Goal: Information Seeking & Learning: Learn about a topic

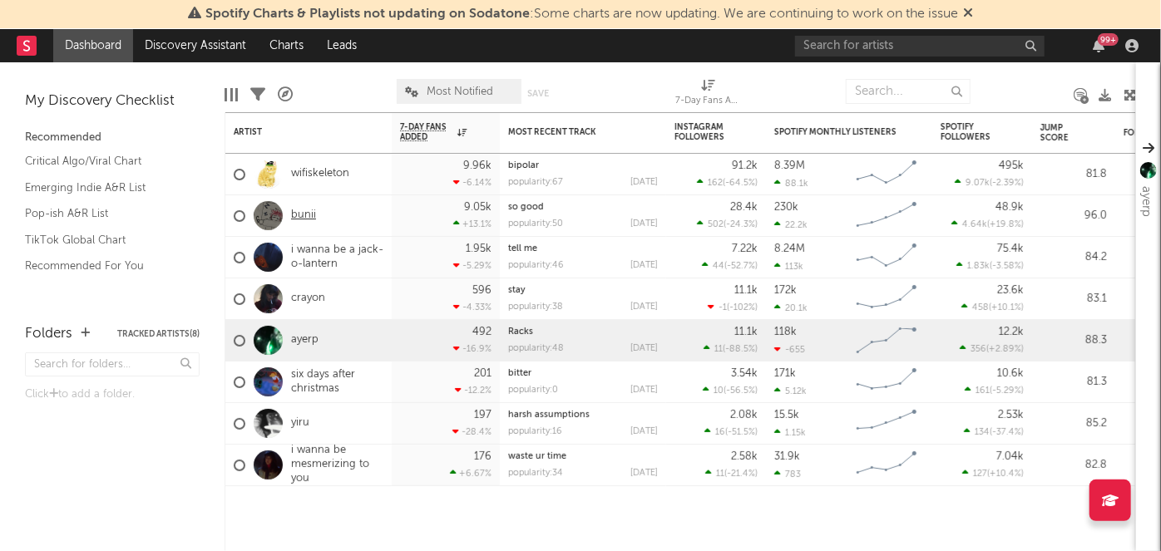
click at [310, 216] on link "bunii" at bounding box center [303, 216] width 25 height 14
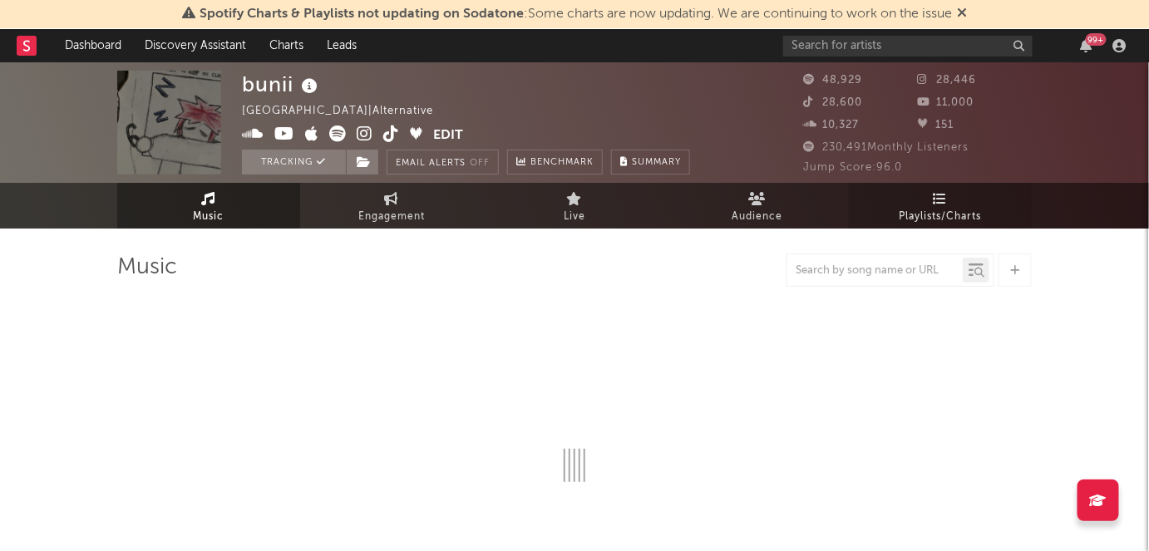
select select "6m"
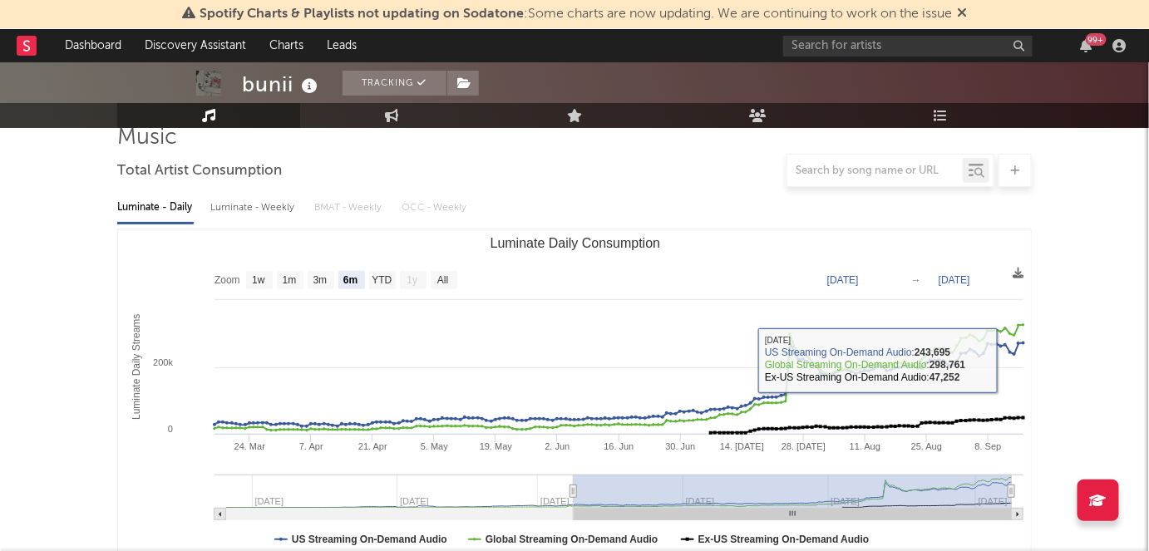
scroll to position [280, 0]
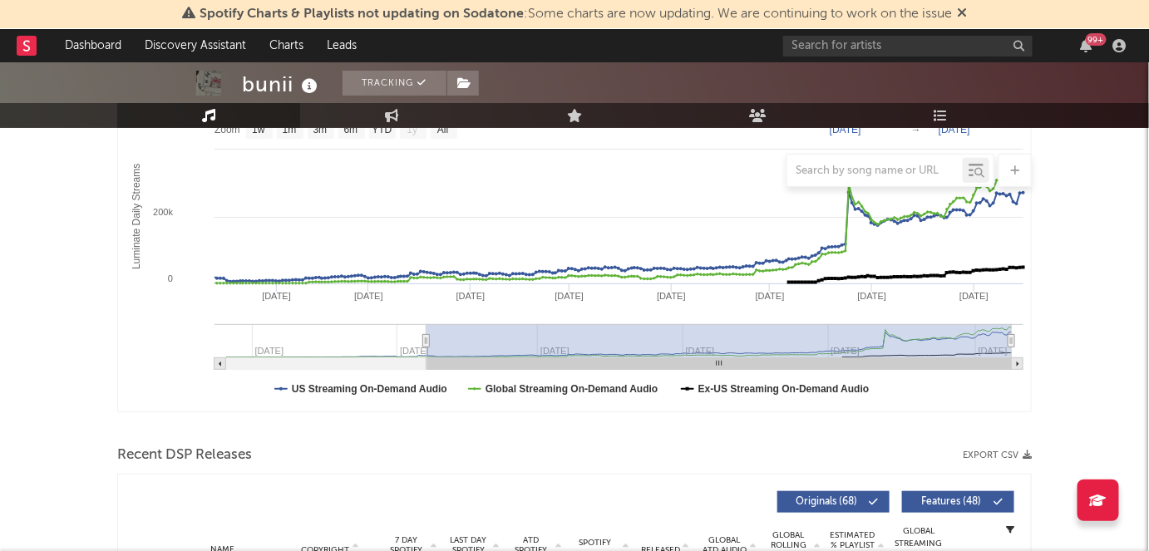
drag, startPoint x: 571, startPoint y: 340, endPoint x: 237, endPoint y: 492, distance: 366.3
click at [237, 492] on div at bounding box center [355, 503] width 440 height 22
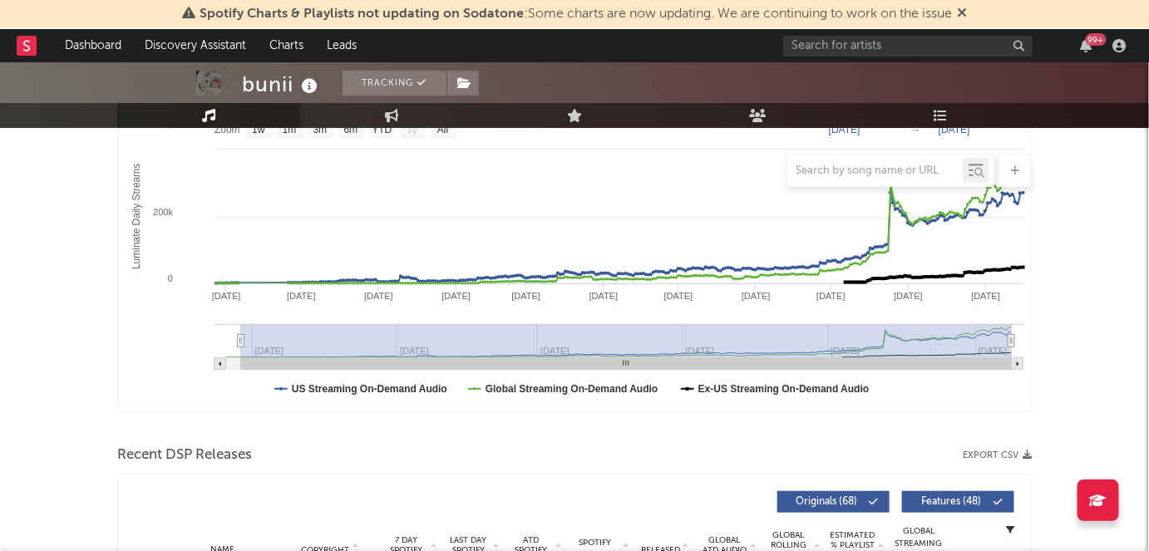
type input "[DATE]"
select select "6m"
type input "[DATE]"
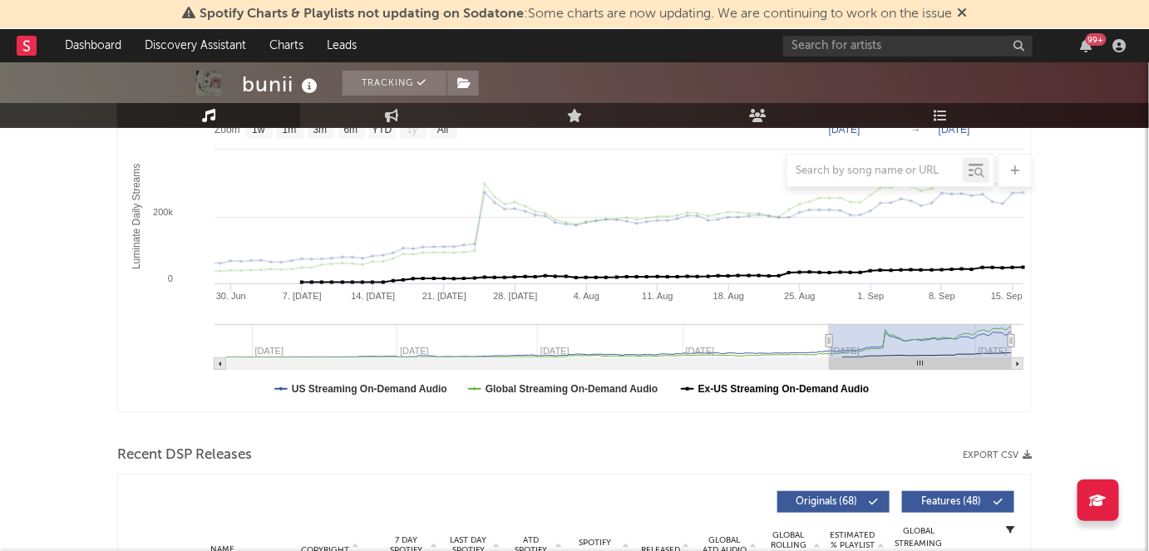
select select "3m"
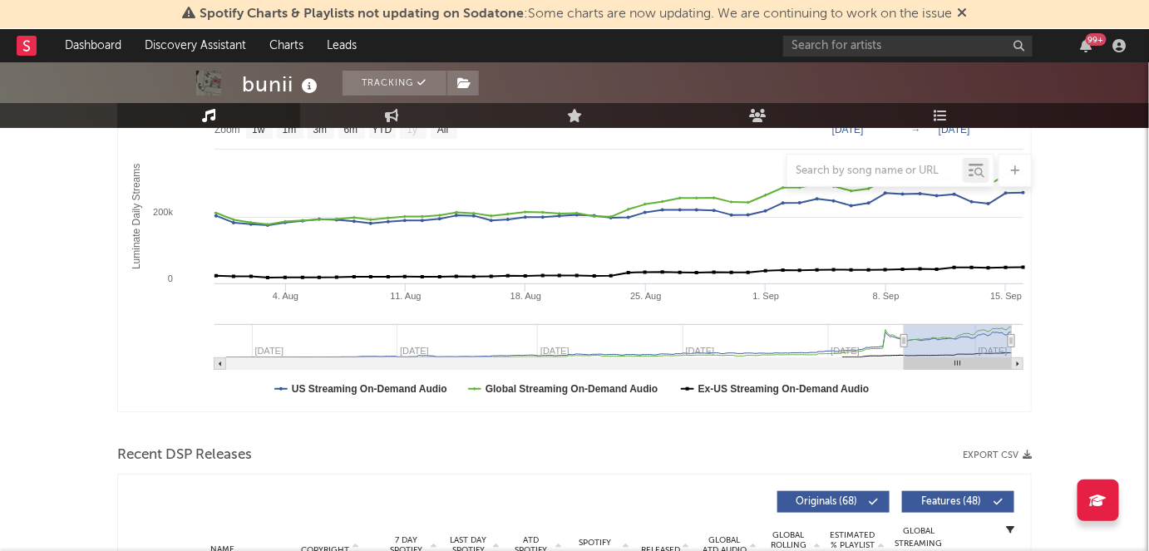
type input "[DATE]"
select select "1m"
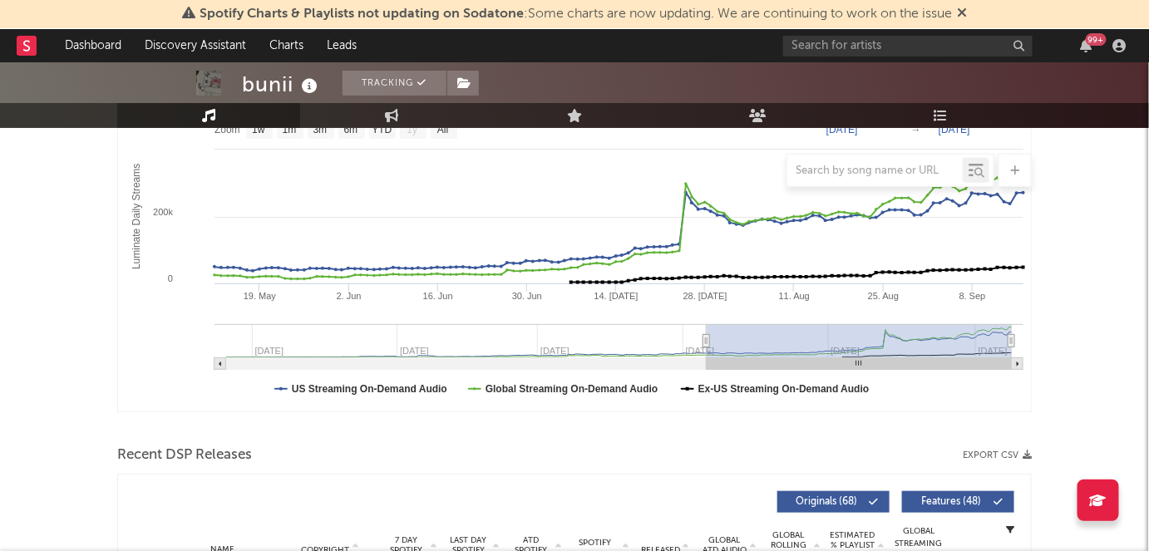
drag, startPoint x: 423, startPoint y: 340, endPoint x: 707, endPoint y: 304, distance: 286.0
click at [707, 304] on icon "Created with Highcharts 10.3.3 Luminate Daily Streams Luminate Daily Consumptio…" at bounding box center [575, 245] width 914 height 333
type input "[DATE]"
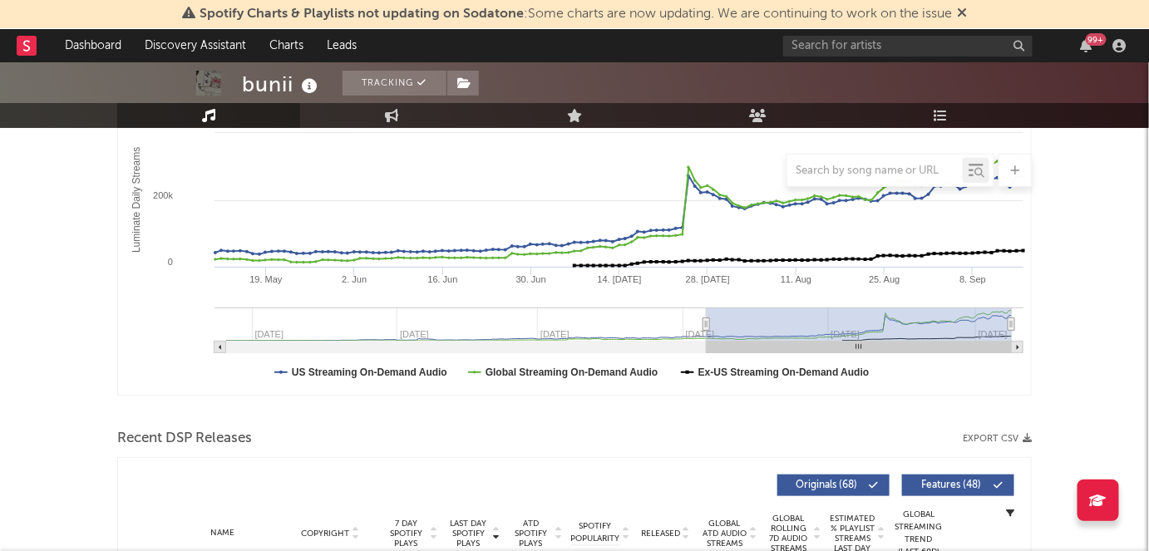
scroll to position [0, 0]
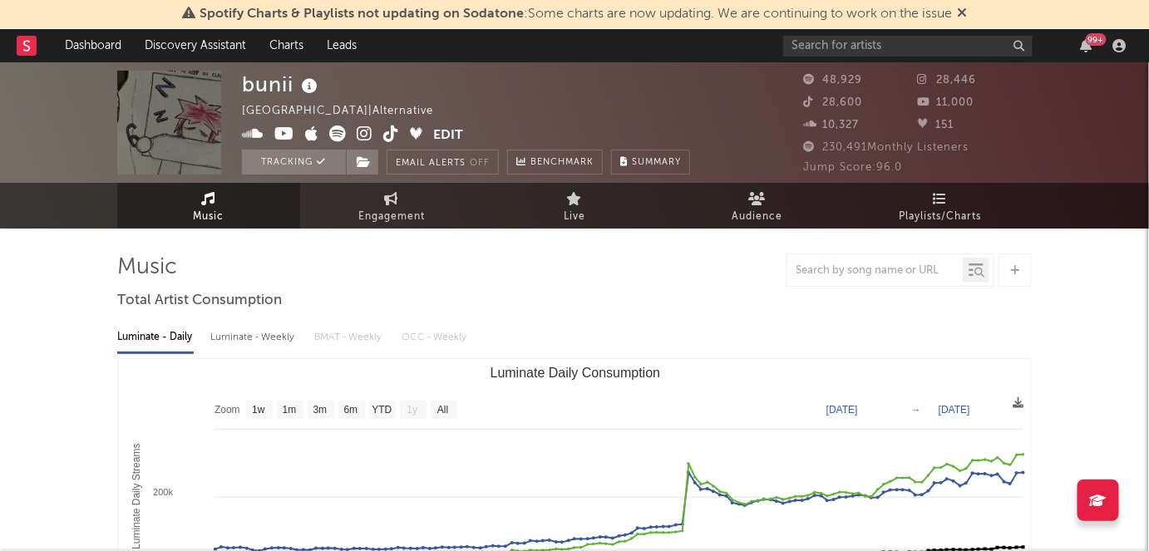
click at [397, 131] on icon at bounding box center [391, 134] width 16 height 17
click at [333, 127] on link at bounding box center [337, 135] width 17 height 17
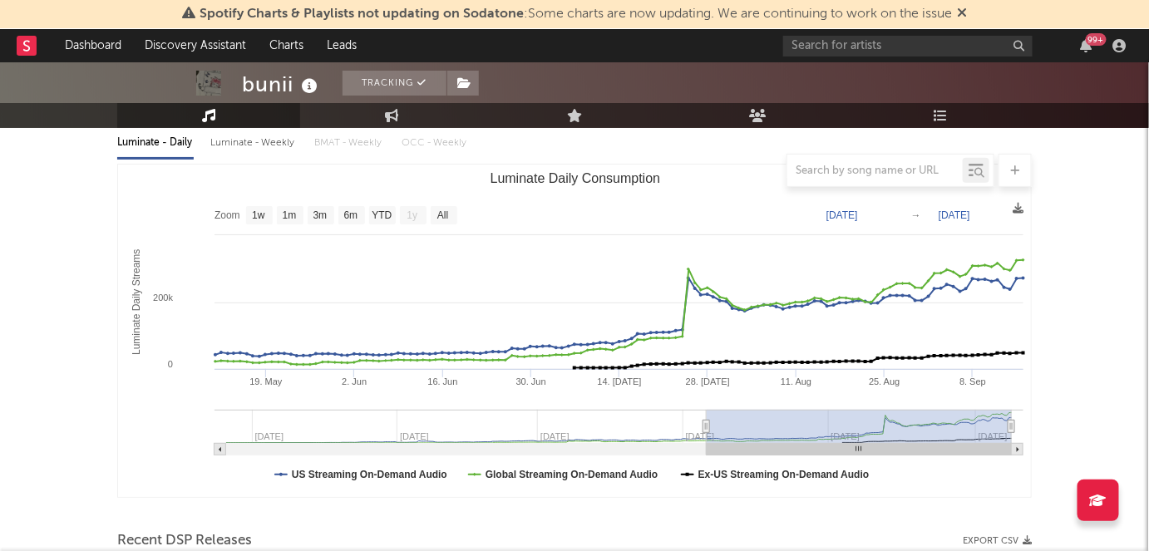
scroll to position [194, 0]
type input "[DATE]"
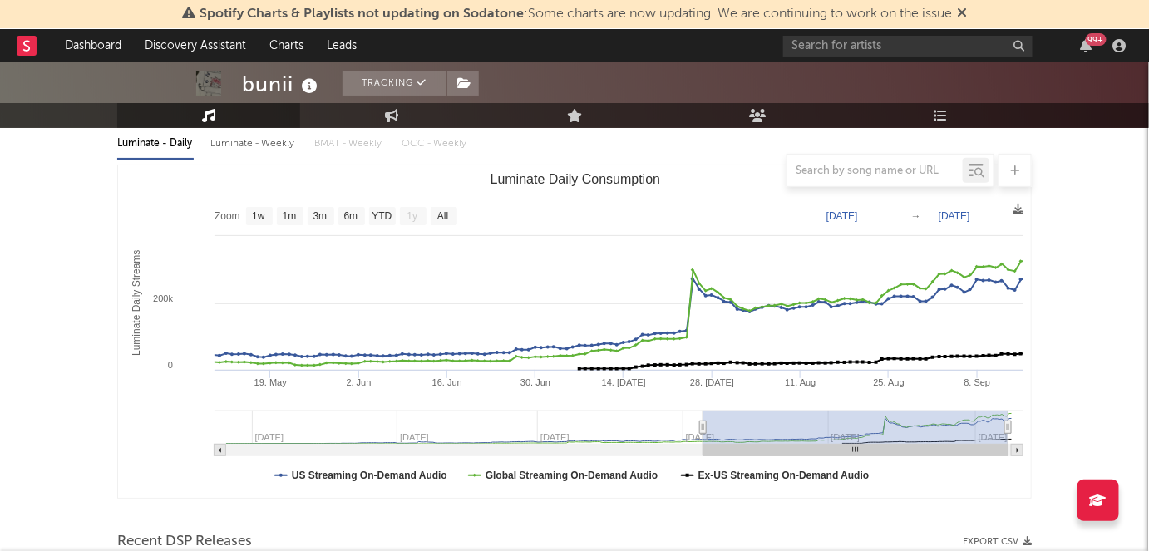
type input "[DATE]"
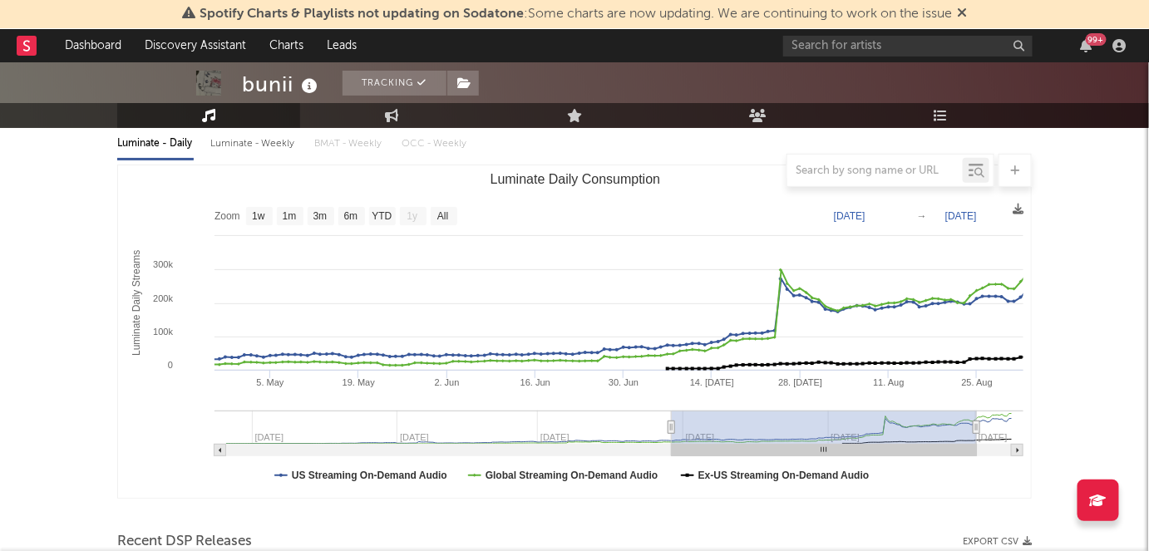
type input "[DATE]"
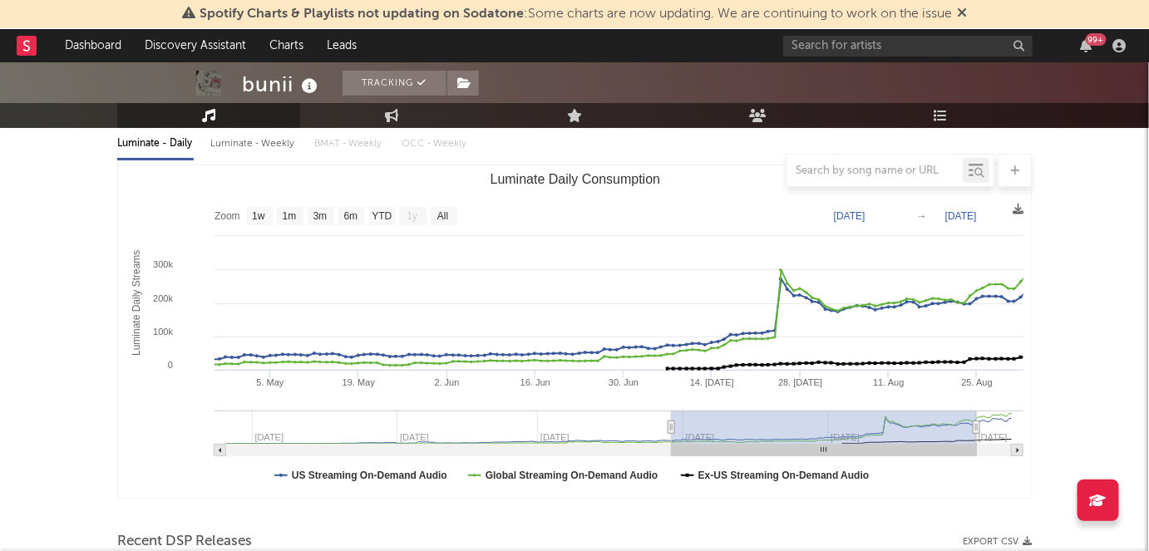
type input "[DATE]"
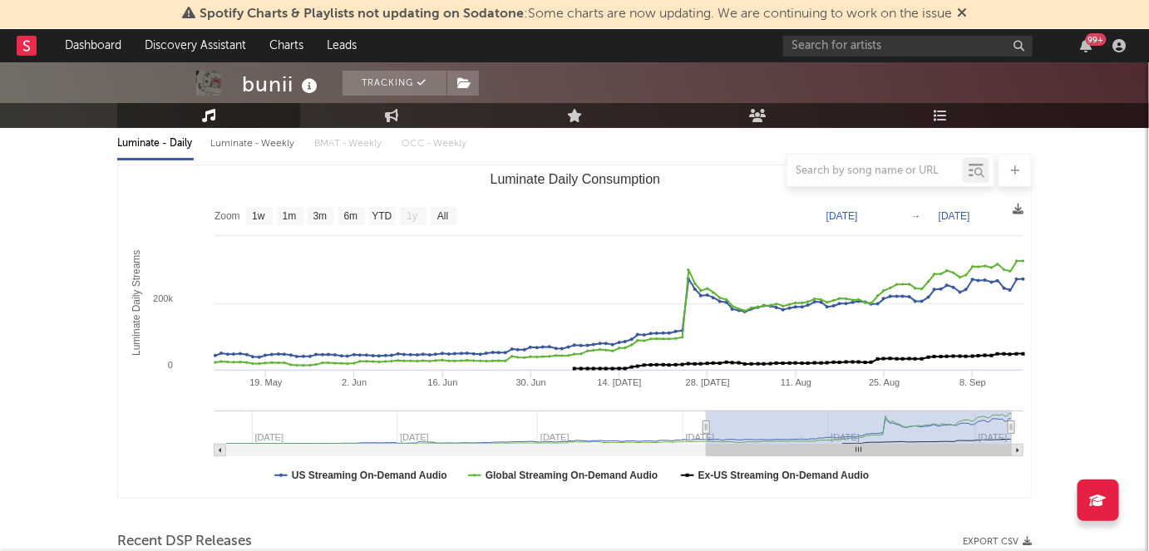
drag, startPoint x: 868, startPoint y: 451, endPoint x: 1017, endPoint y: 462, distance: 149.3
click at [1017, 462] on icon "Created with Highcharts 10.3.3 Luminate Daily Streams Luminate Daily Consumptio…" at bounding box center [575, 332] width 914 height 333
click at [200, 41] on link "Discovery Assistant" at bounding box center [195, 45] width 125 height 33
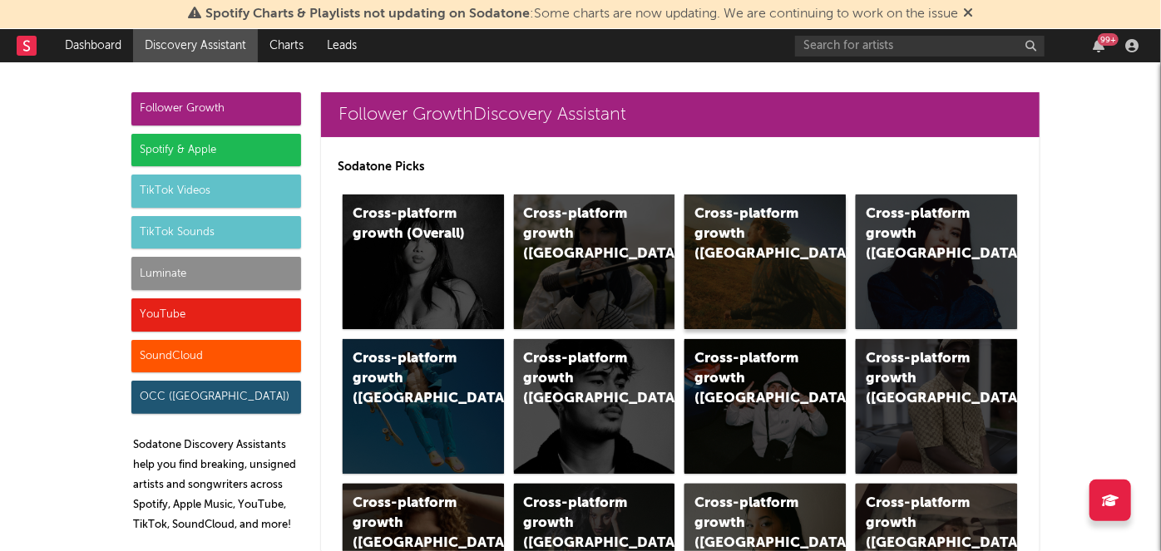
click at [713, 246] on div "Cross-platform growth (US)" at bounding box center [765, 262] width 161 height 135
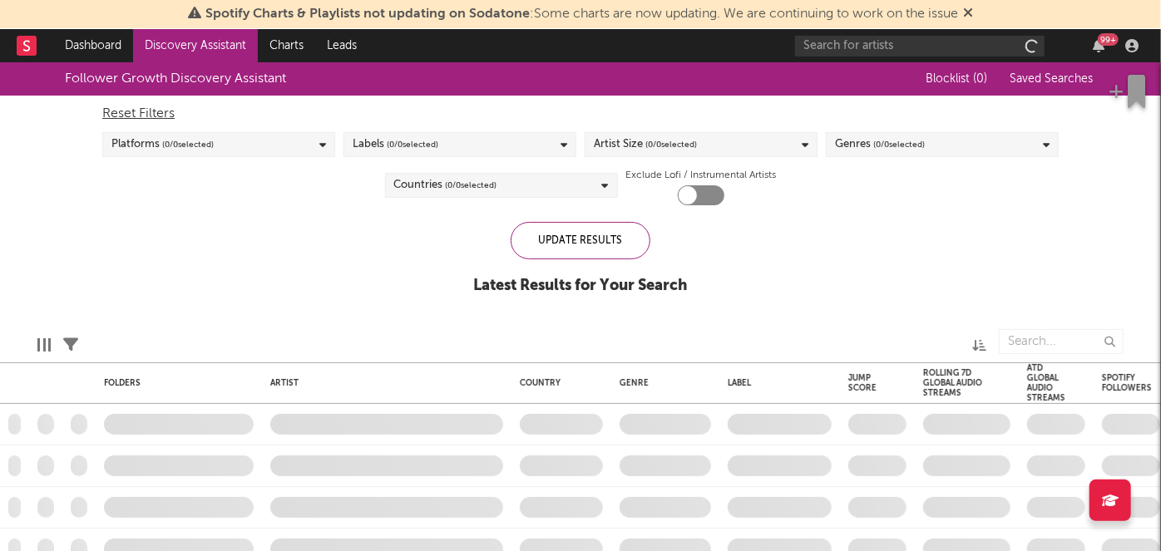
checkbox input "true"
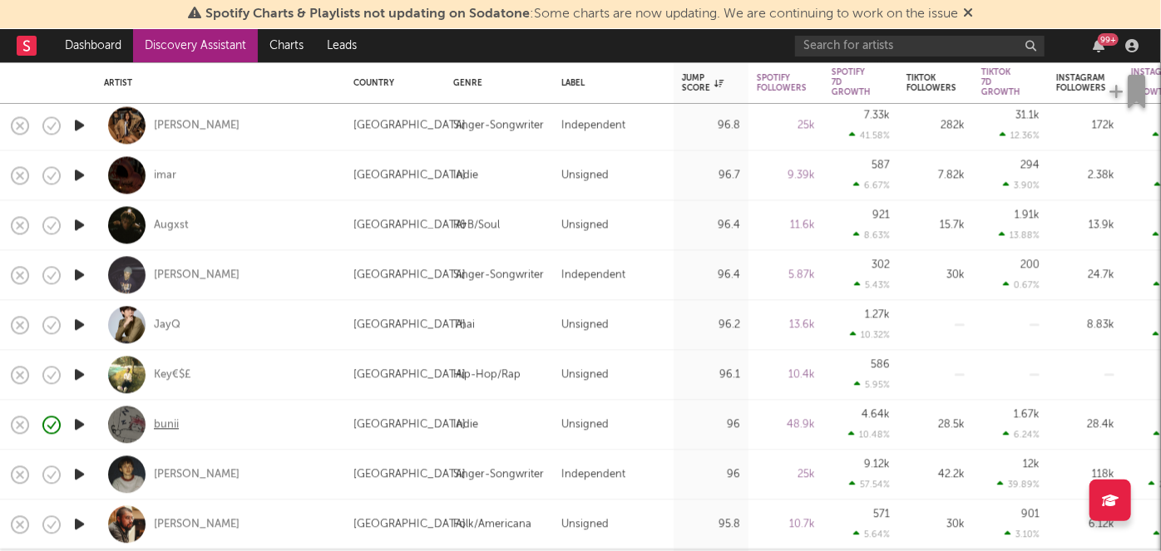
click at [172, 428] on div "bunii" at bounding box center [166, 425] width 25 height 15
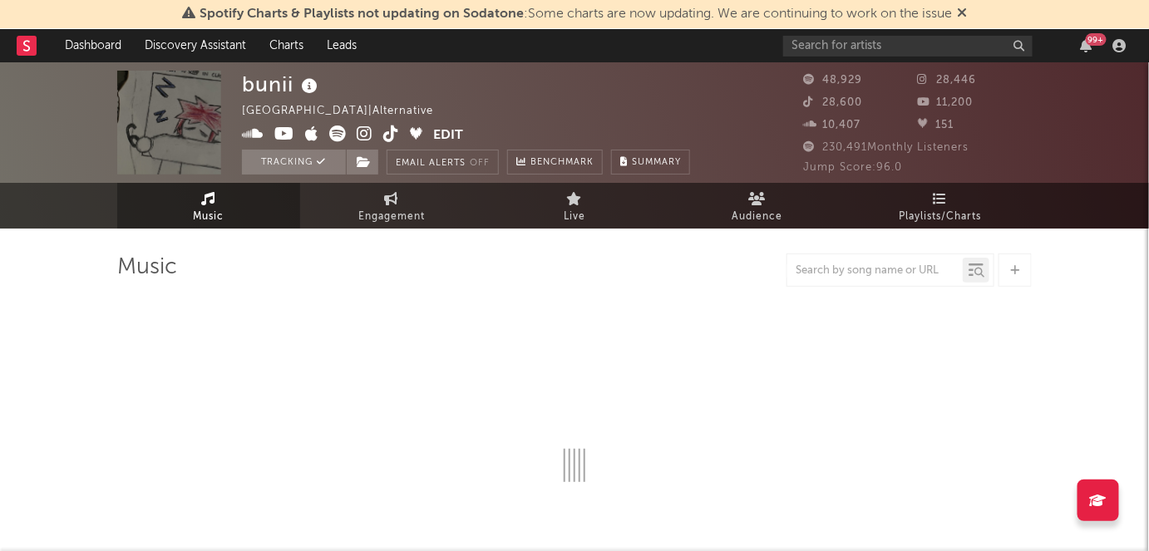
select select "6m"
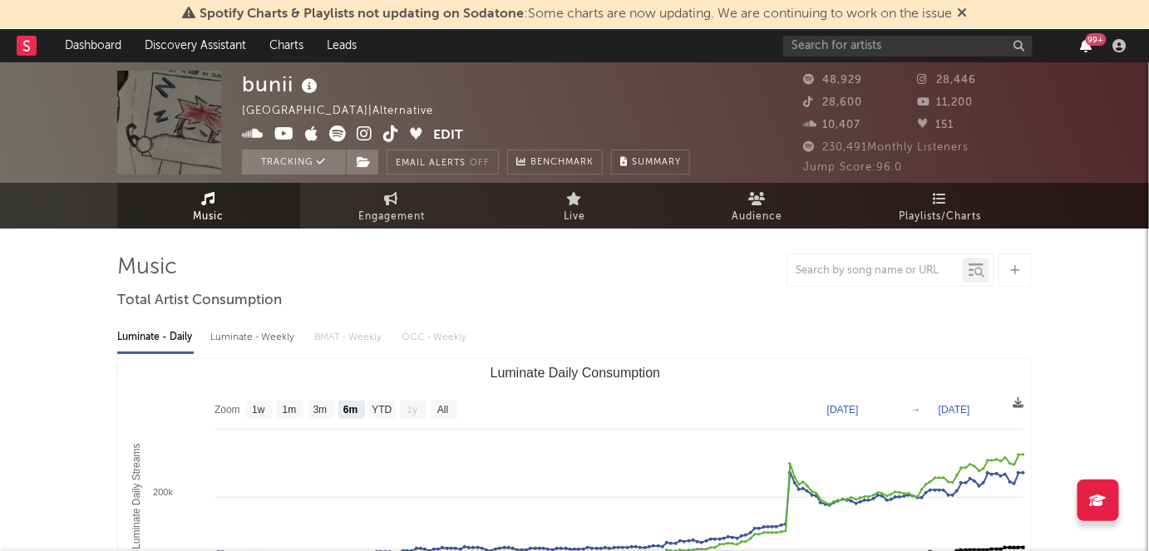
click at [1081, 47] on icon "button" at bounding box center [1087, 45] width 12 height 13
click at [509, 40] on nav "Dashboard Discovery Assistant Charts Leads 99 +" at bounding box center [574, 45] width 1149 height 33
click at [522, 98] on div "bunii United States | Alternative Edit Tracking Email Alerts Off Benchmark Summ…" at bounding box center [466, 123] width 448 height 104
click at [1089, 42] on div "99 +" at bounding box center [1096, 39] width 21 height 12
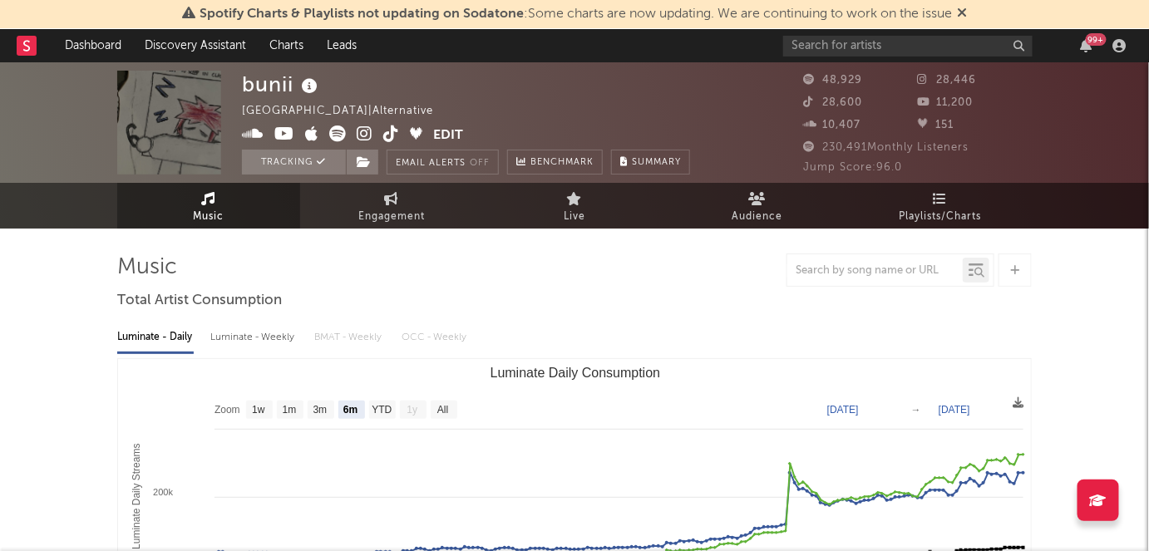
click at [311, 127] on icon at bounding box center [311, 134] width 13 height 17
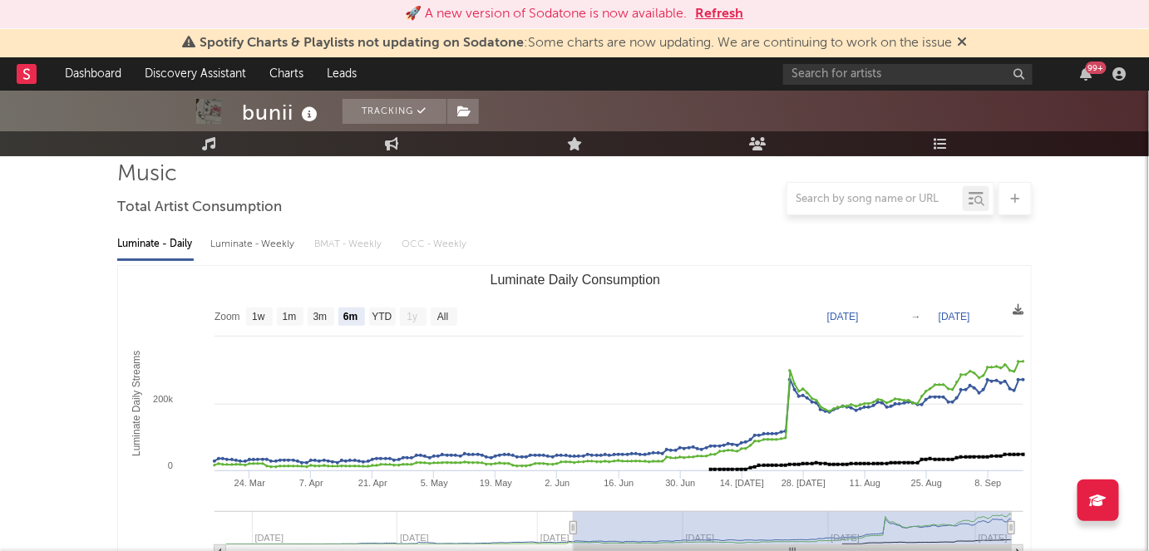
scroll to position [126, 0]
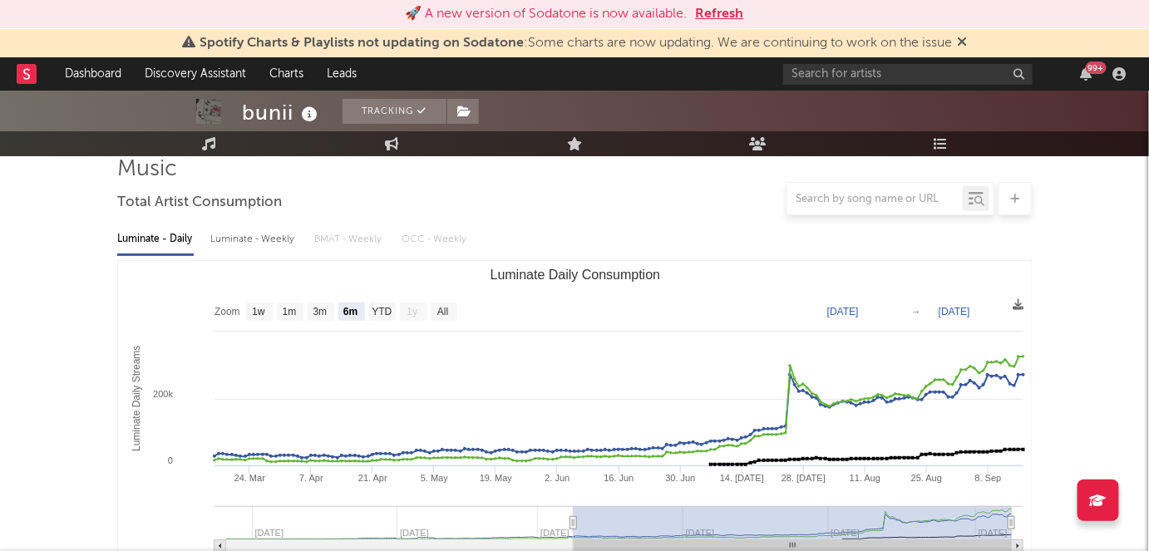
click at [1102, 73] on div "99 +" at bounding box center [958, 73] width 349 height 33
click at [1089, 68] on div "99 +" at bounding box center [1096, 68] width 21 height 12
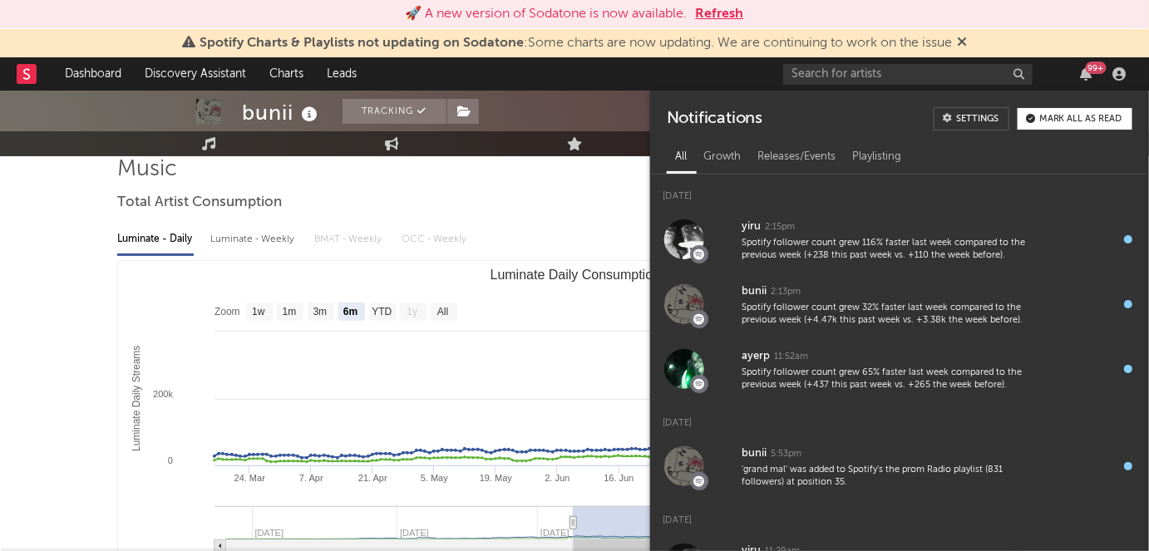
click at [1089, 68] on div "99 +" at bounding box center [1096, 68] width 21 height 12
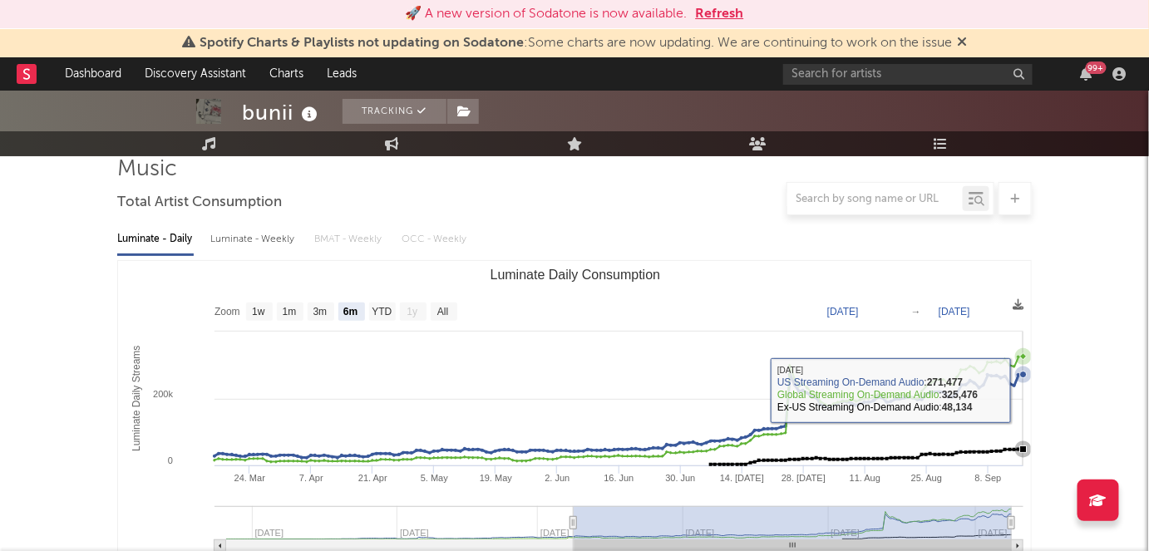
click at [1025, 378] on icon "Luminate Daily Consumption" at bounding box center [1024, 375] width 17 height 17
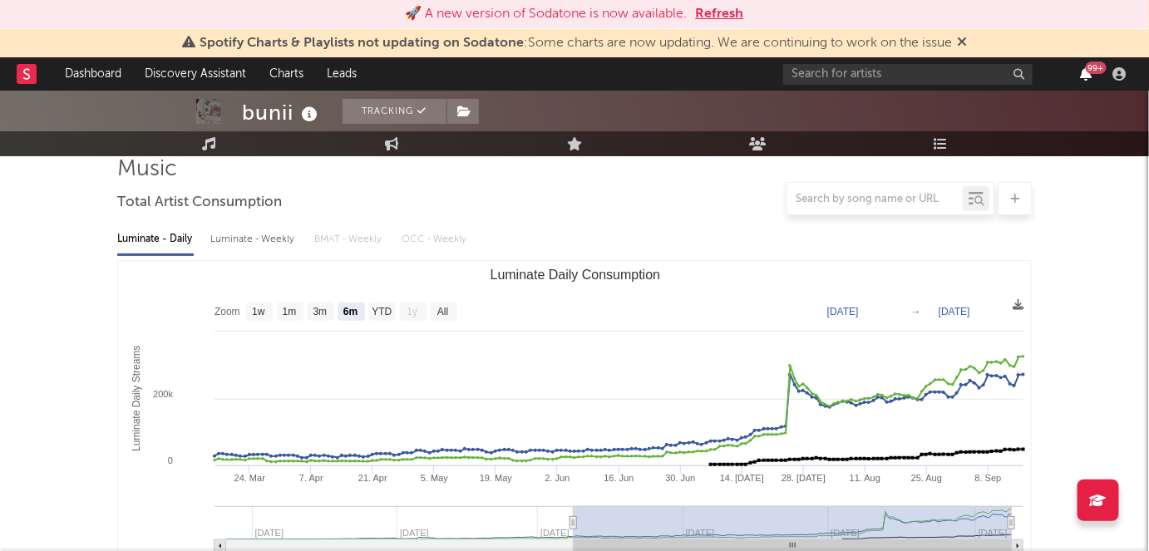
click at [1085, 67] on icon "button" at bounding box center [1087, 73] width 12 height 13
click at [610, 211] on div at bounding box center [574, 198] width 915 height 33
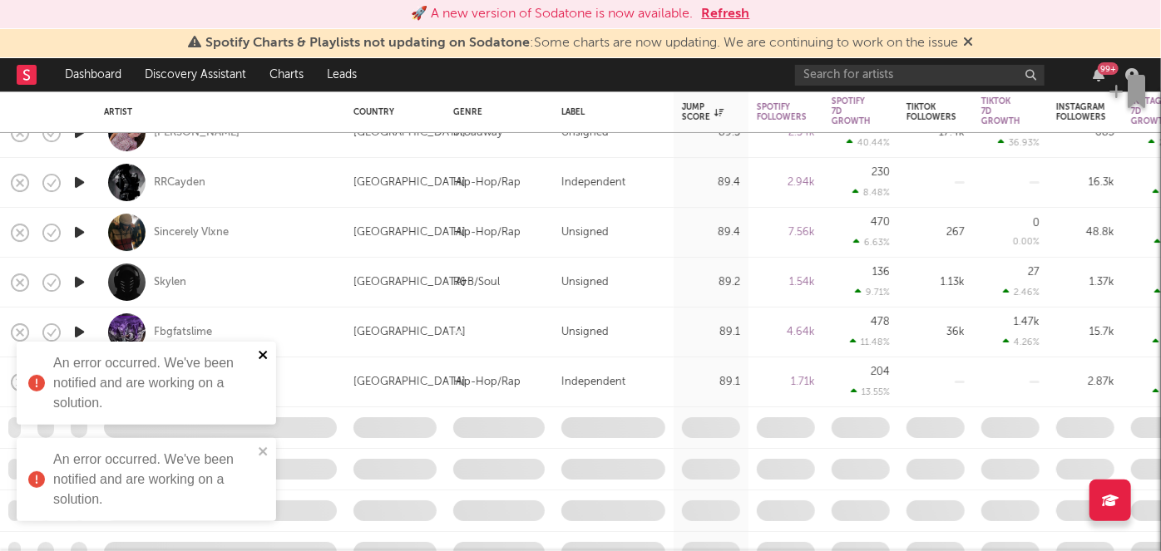
click at [261, 353] on icon "close" at bounding box center [263, 355] width 8 height 8
click at [261, 452] on icon "close" at bounding box center [263, 451] width 8 height 8
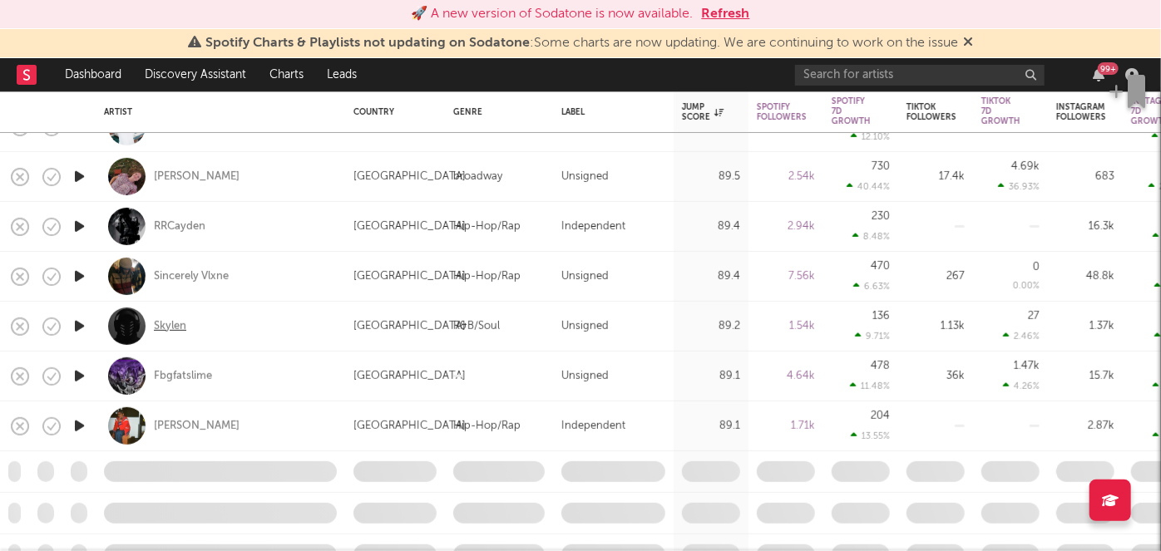
click at [166, 324] on div "Skylen" at bounding box center [170, 326] width 32 height 15
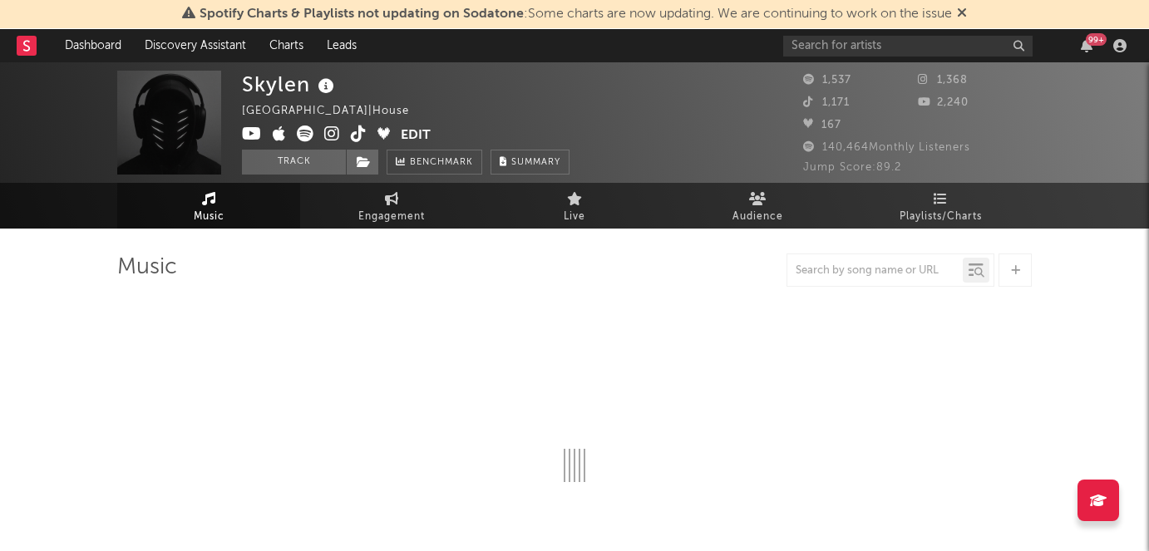
select select "1w"
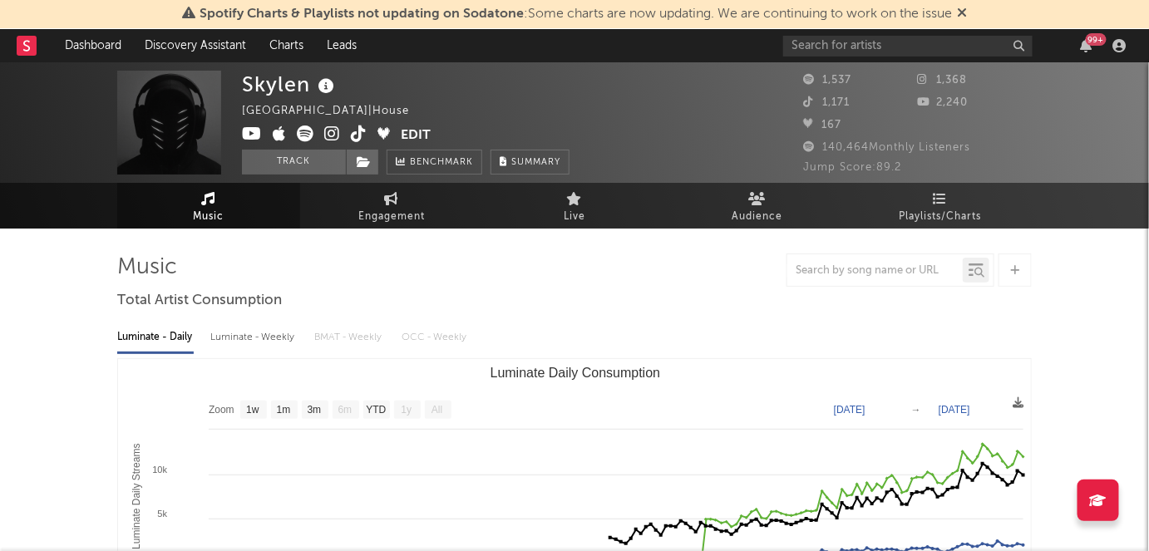
click at [1089, 42] on div "99 +" at bounding box center [1096, 39] width 21 height 12
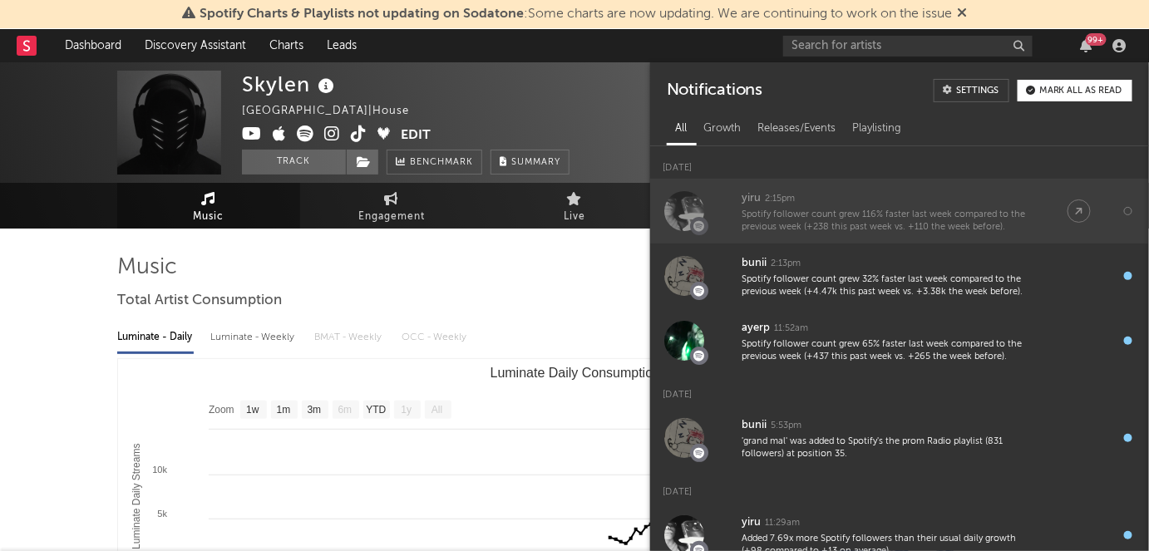
click at [753, 198] on div "yiru" at bounding box center [751, 199] width 19 height 20
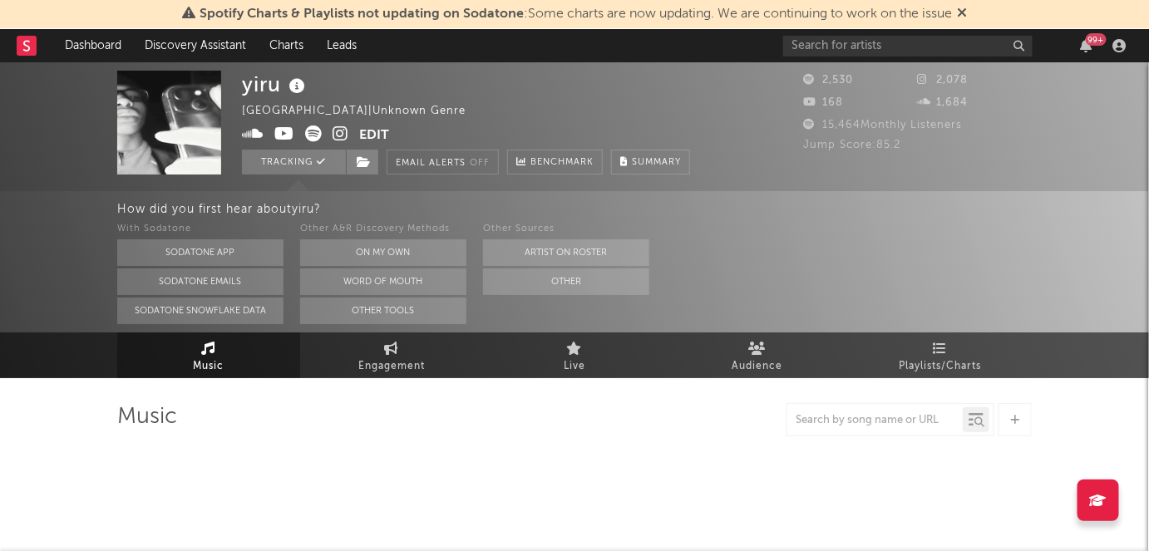
click at [37, 149] on div "yiru United States | Unknown Genre Edit Tracking Email Alerts Off Benchmark Sum…" at bounding box center [574, 126] width 1149 height 129
select select "6m"
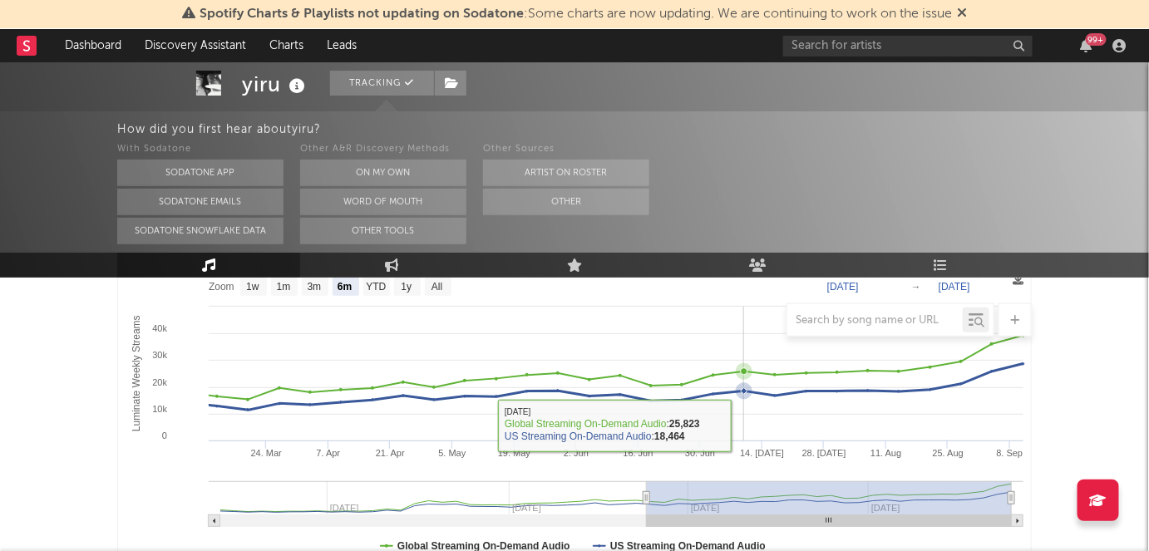
scroll to position [193, 0]
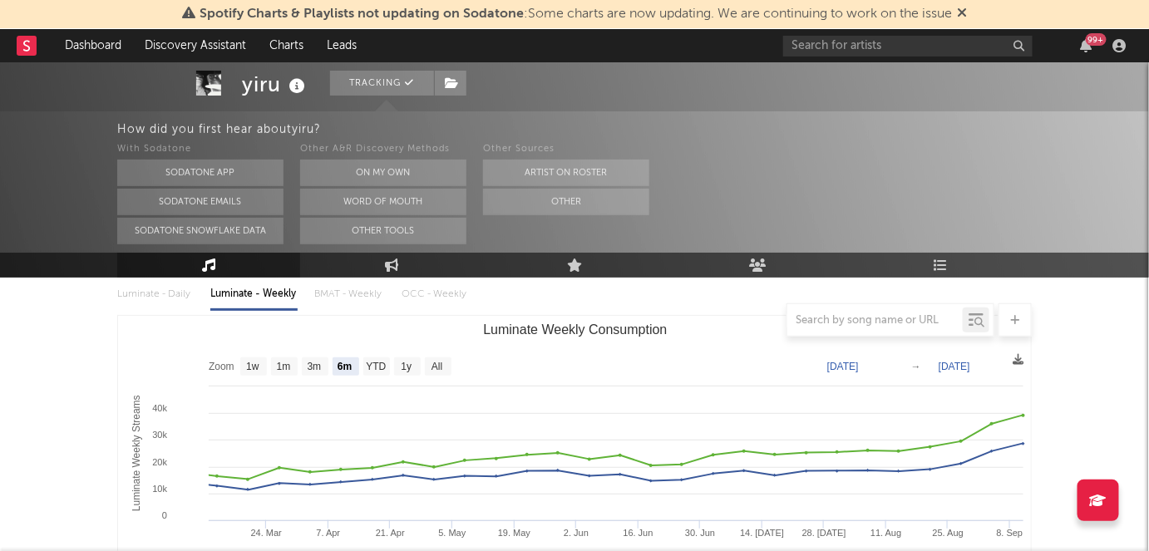
click at [149, 299] on div "Luminate - Daily Luminate - Weekly BMAT - Weekly OCC - Weekly" at bounding box center [574, 294] width 915 height 28
click at [155, 294] on div "Luminate - Daily Luminate - Weekly BMAT - Weekly OCC - Weekly" at bounding box center [574, 294] width 915 height 28
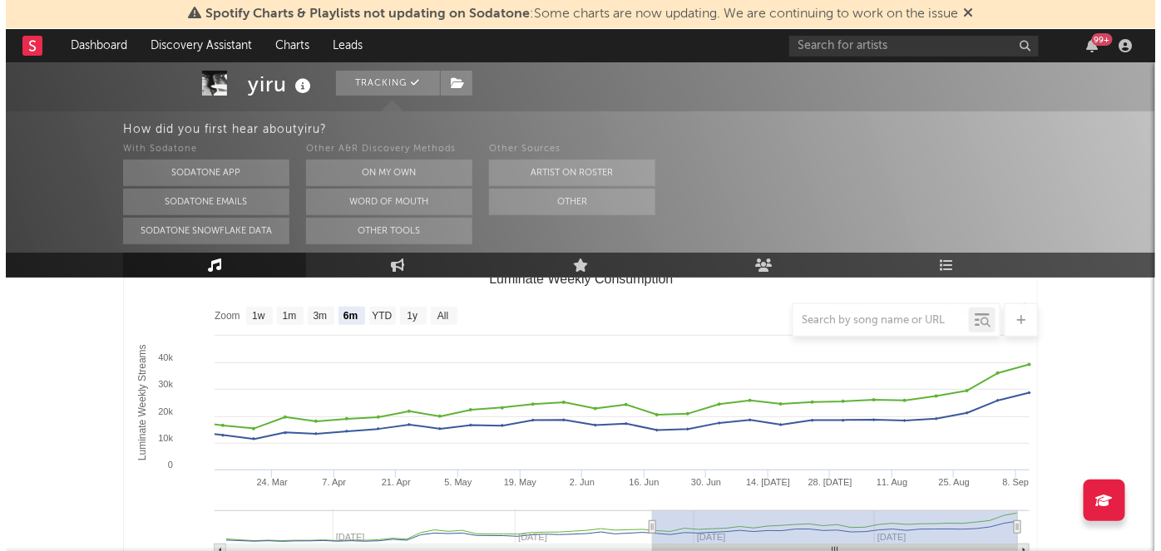
scroll to position [0, 0]
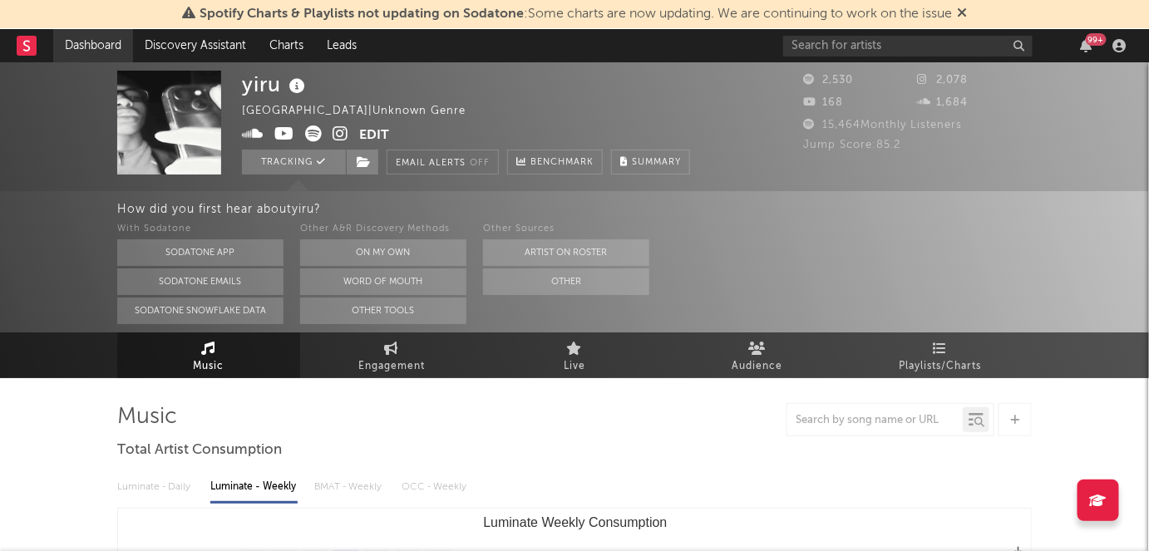
click at [101, 43] on link "Dashboard" at bounding box center [93, 45] width 80 height 33
